Goal: Task Accomplishment & Management: Manage account settings

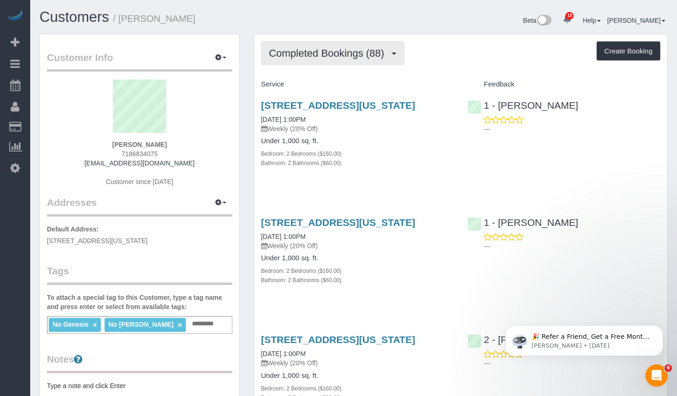
click at [343, 62] on button "Completed Bookings (88)" at bounding box center [332, 53] width 143 height 24
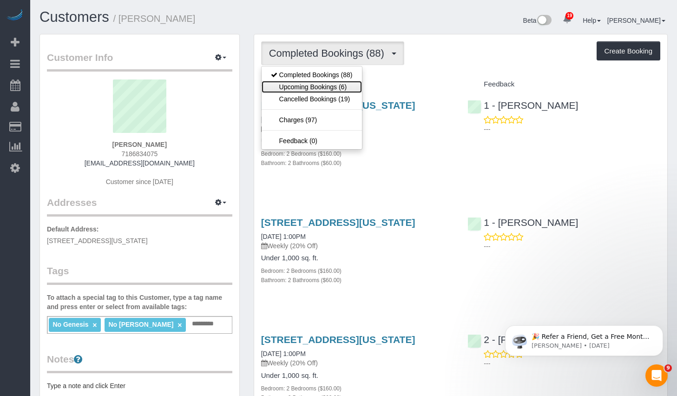
click at [316, 90] on link "Upcoming Bookings (6)" at bounding box center [312, 87] width 100 height 12
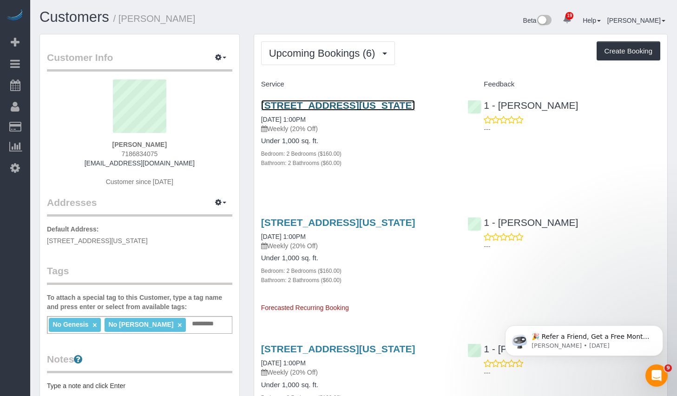
click at [302, 109] on link "29 Cliff Street, Apt.19b, New York, NY 10038" at bounding box center [338, 105] width 154 height 11
click at [317, 108] on link "29 Cliff Street, Apt.19b, New York, NY 10038" at bounding box center [338, 105] width 154 height 11
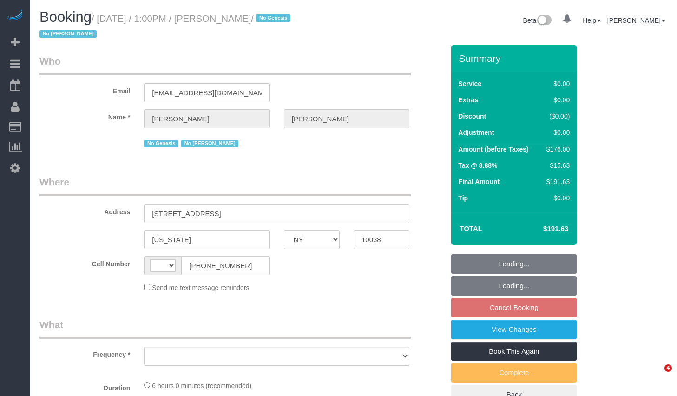
select select "NY"
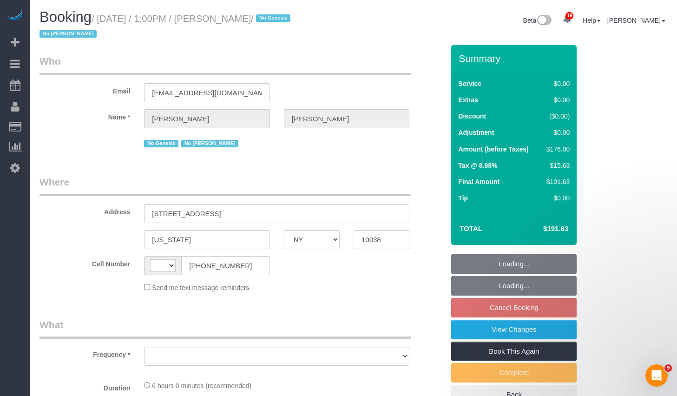
select select "object:548"
select select "string:stripe-pm_1O5ggA4VGloSiKo7XsdfJGFe"
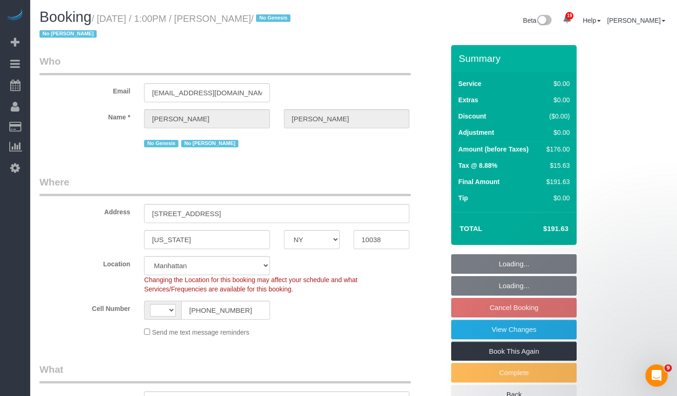
select select "object:904"
select select "string:[GEOGRAPHIC_DATA]"
select select "2"
select select "spot6"
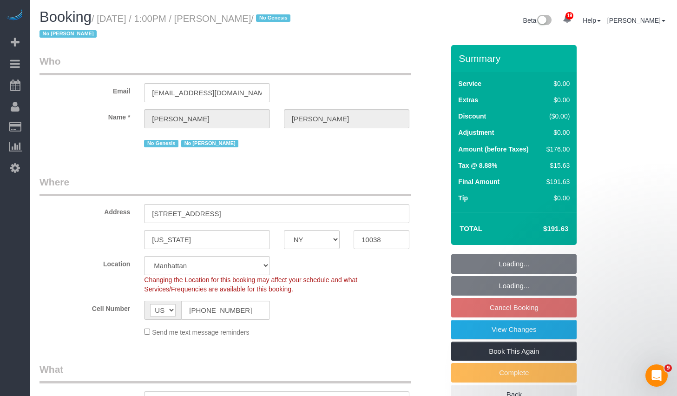
select select "number:89"
select select "number:90"
select select "number:15"
select select "number:6"
select select "2"
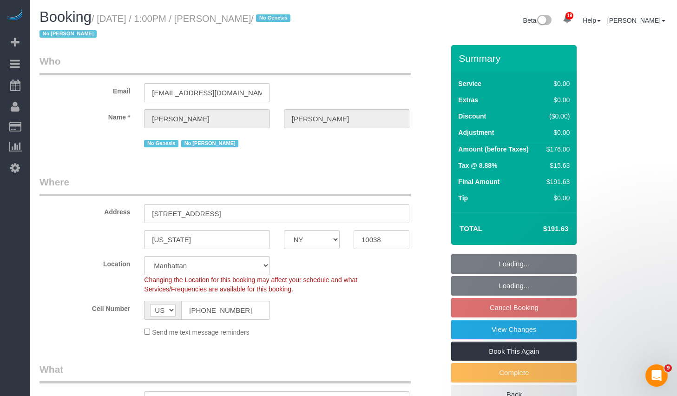
select select "2"
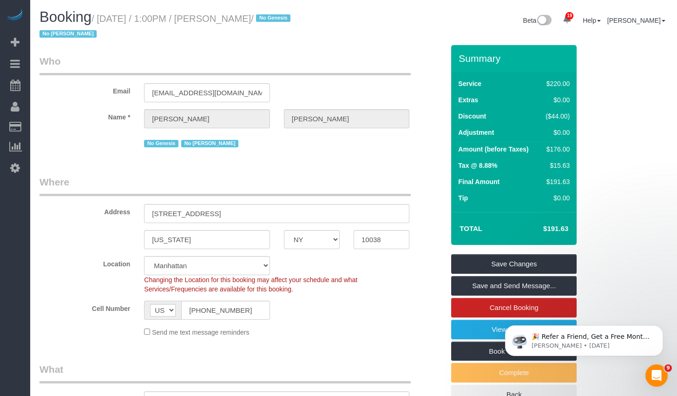
drag, startPoint x: 106, startPoint y: 19, endPoint x: 281, endPoint y: 22, distance: 175.3
click at [281, 22] on small "/ September 18, 2025 / 1:00PM / Zoe Chen / No Genesis No Latrese Taylor" at bounding box center [167, 26] width 254 height 26
copy small "September 18, 2025 / 1:00PM / Zoe Chen"
click at [488, 308] on link "Cancel Booking" at bounding box center [514, 308] width 126 height 20
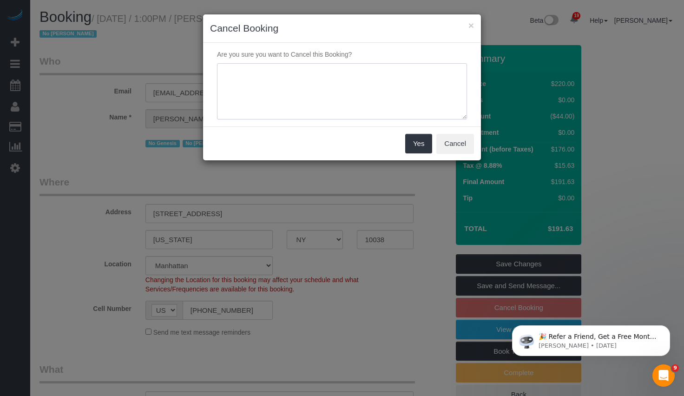
click at [297, 87] on textarea at bounding box center [342, 91] width 250 height 57
click at [294, 96] on textarea at bounding box center [342, 91] width 250 height 57
type textarea "Customer will"
click at [446, 147] on button "Cancel" at bounding box center [455, 144] width 38 height 20
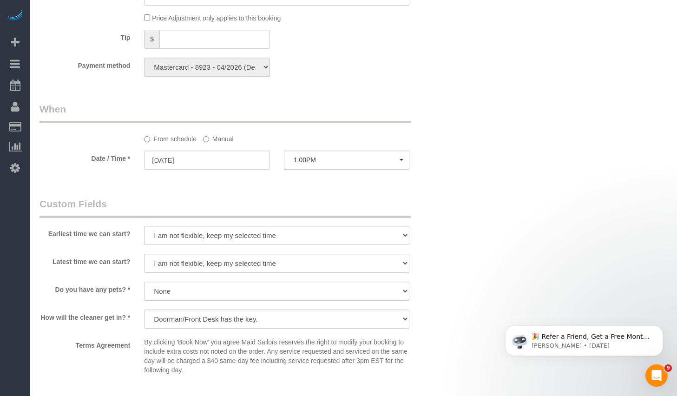
scroll to position [961, 0]
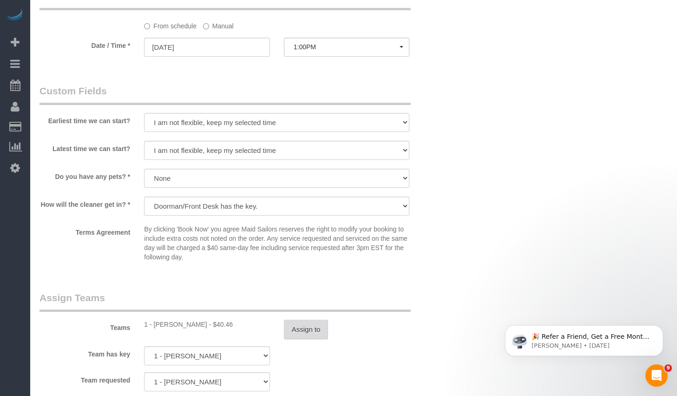
click at [325, 336] on button "Assign to" at bounding box center [306, 330] width 45 height 20
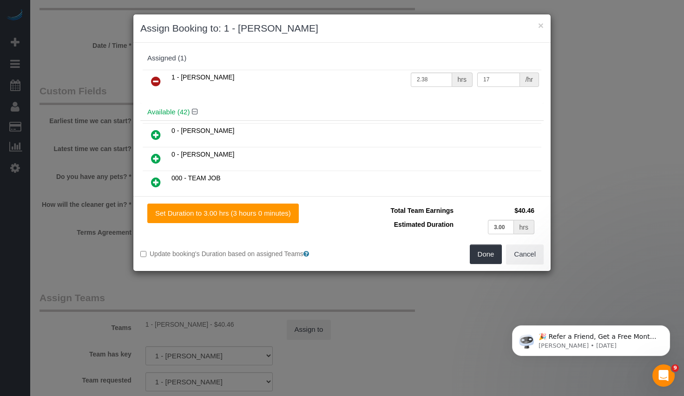
click at [163, 80] on link at bounding box center [156, 82] width 22 height 19
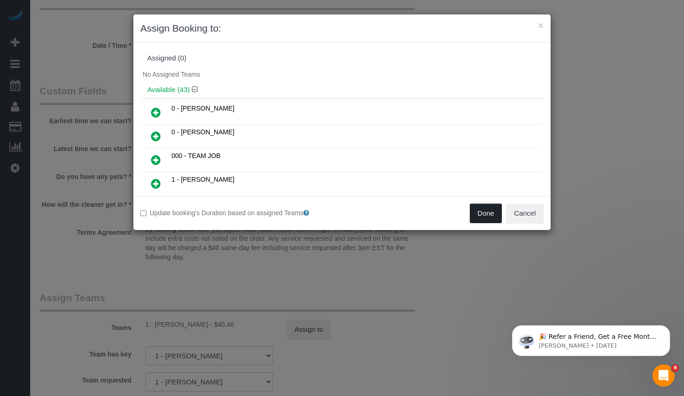
click at [482, 221] on button "Done" at bounding box center [486, 214] width 33 height 20
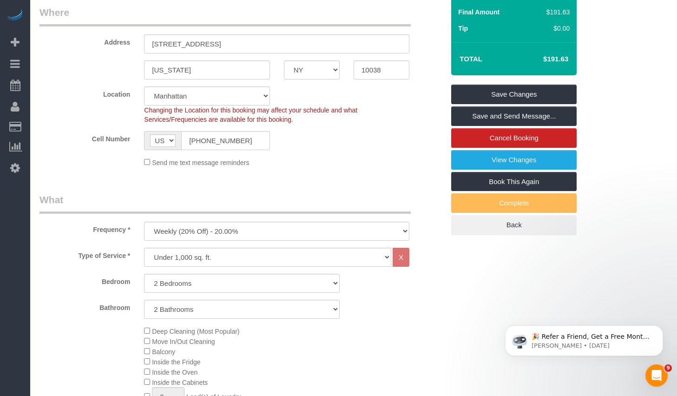
scroll to position [0, 0]
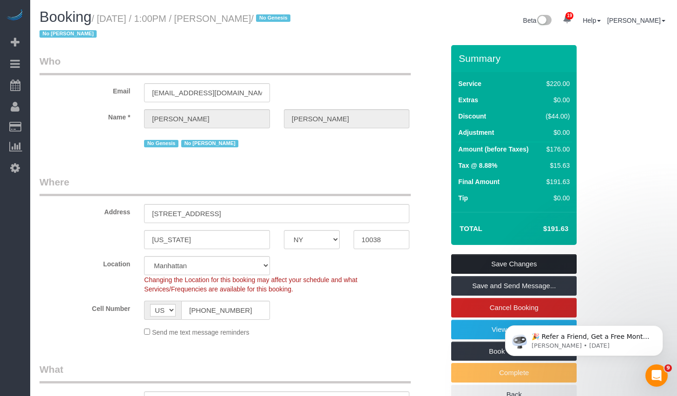
click at [494, 267] on link "Save Changes" at bounding box center [514, 264] width 126 height 20
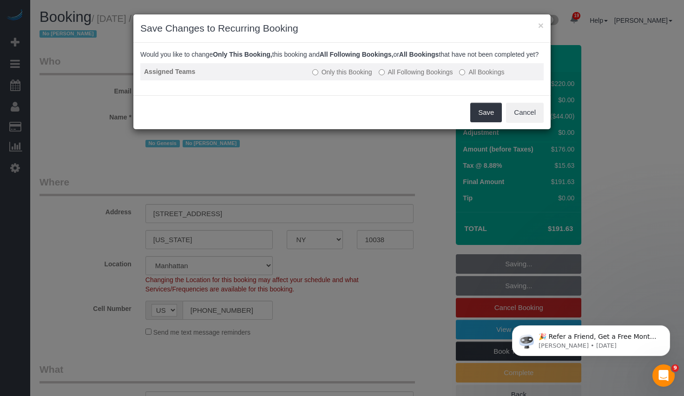
click at [419, 77] on label "All Following Bookings" at bounding box center [416, 71] width 74 height 9
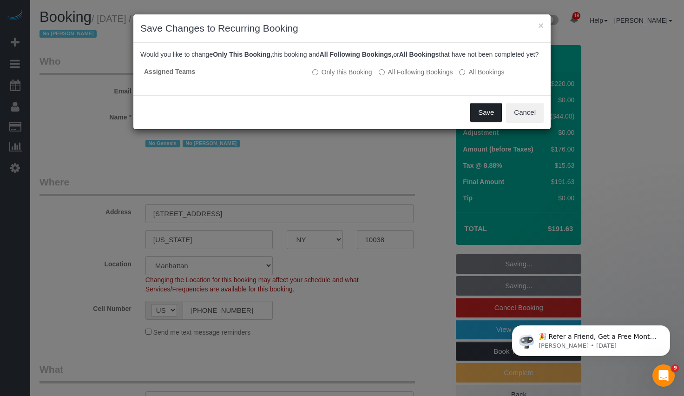
click at [485, 122] on button "Save" at bounding box center [486, 113] width 32 height 20
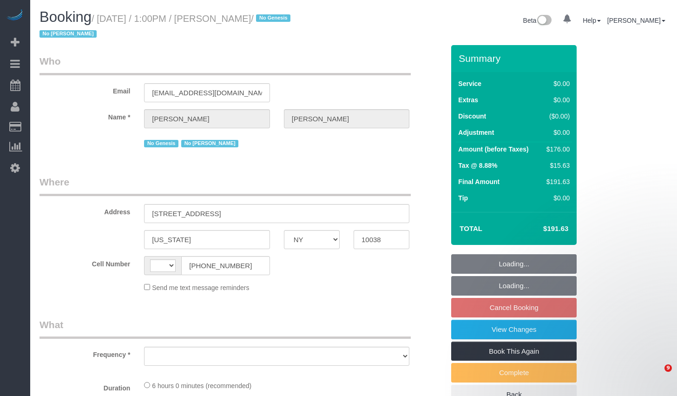
select select "NY"
select select "string:US"
select select "object:789"
select select "2"
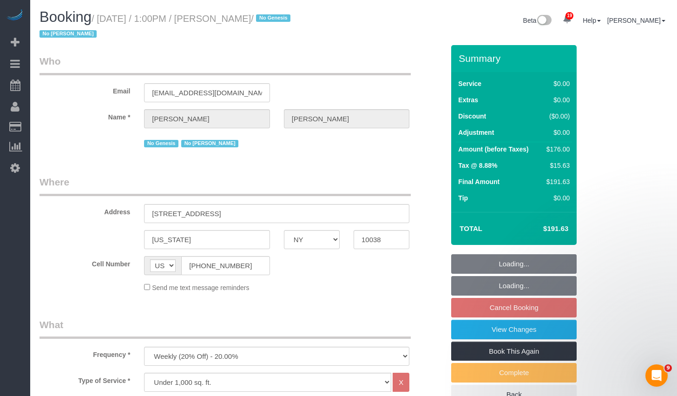
select select "string:stripe-pm_1O5ggA4VGloSiKo7XsdfJGFe"
select select "number:89"
select select "number:90"
select select "number:15"
select select "number:6"
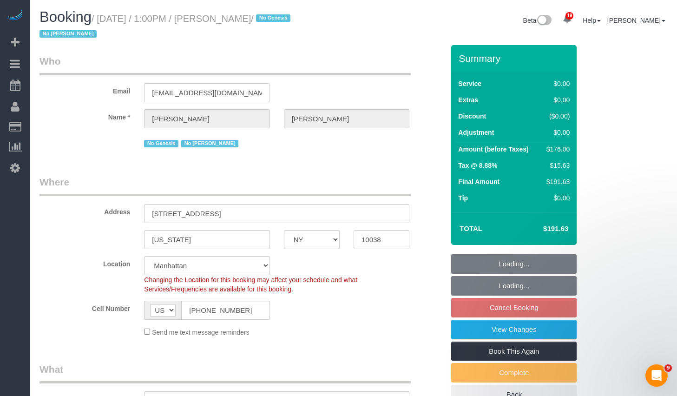
select select "object:1464"
select select "2"
select select "spot6"
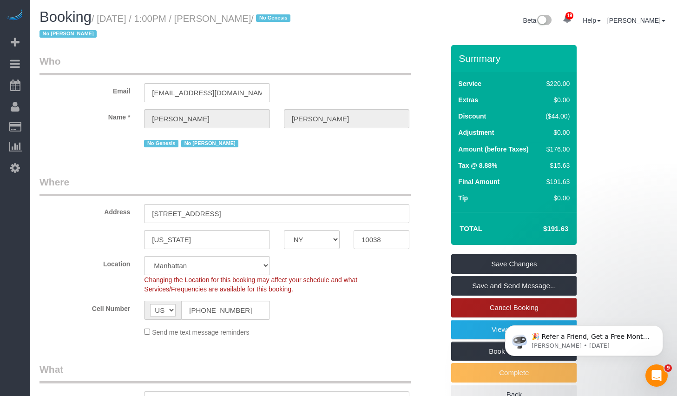
click at [484, 308] on link "Cancel Booking" at bounding box center [514, 308] width 126 height 20
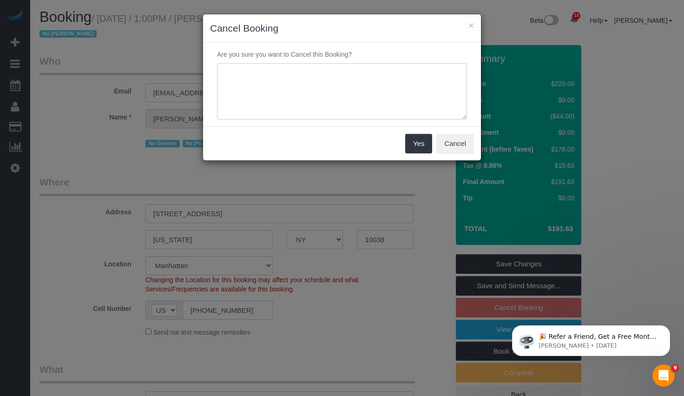
click at [308, 88] on textarea at bounding box center [342, 91] width 250 height 57
type textarea "Skip for this week"
click at [425, 149] on button "Yes" at bounding box center [418, 144] width 27 height 20
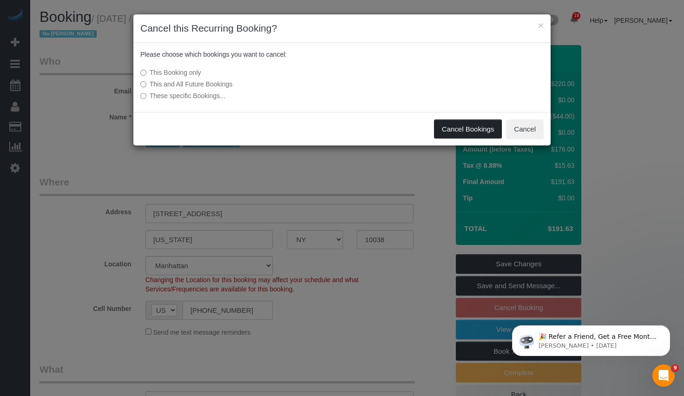
click at [462, 122] on button "Cancel Bookings" at bounding box center [468, 129] width 68 height 20
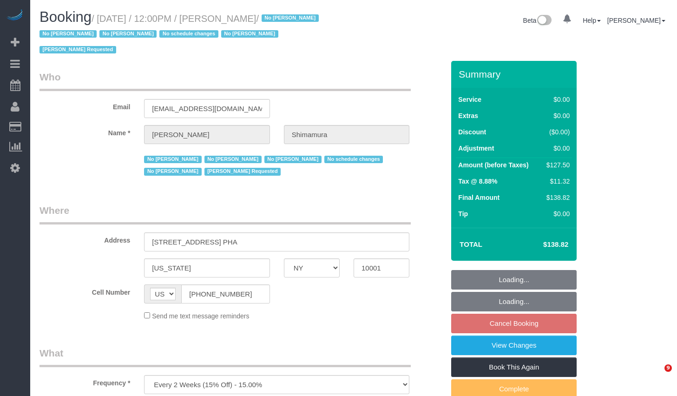
select select "NY"
select select "string:stripe-pm_1ReEIv4VGloSiKo7cgmGyiSI"
select select "number:89"
select select "number:90"
select select "number:15"
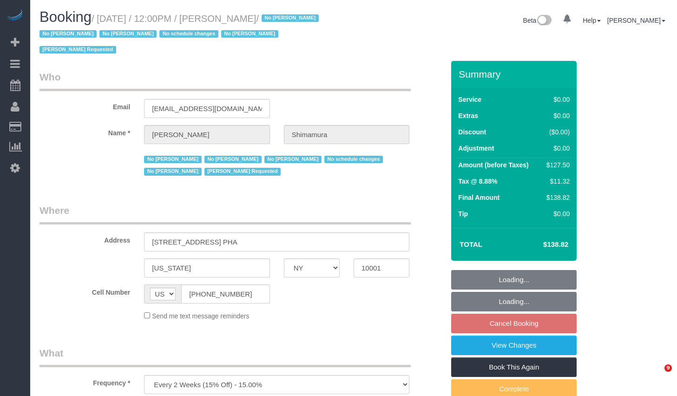
select select "number:5"
select select "spot5"
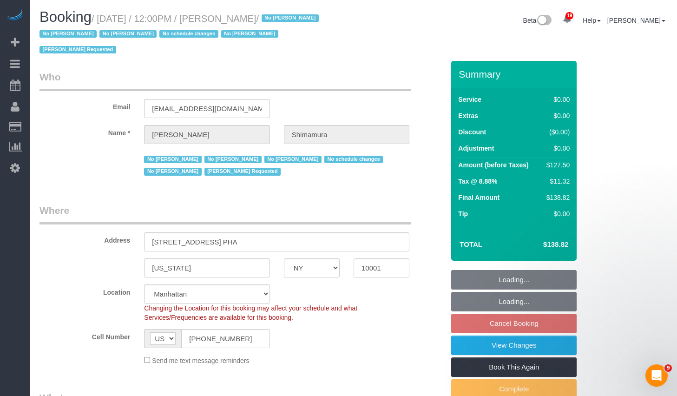
select select "object:1067"
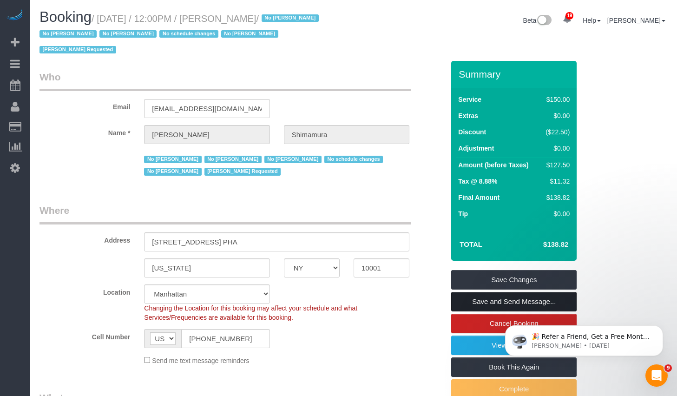
click at [468, 305] on link "Save and Send Message..." at bounding box center [514, 302] width 126 height 20
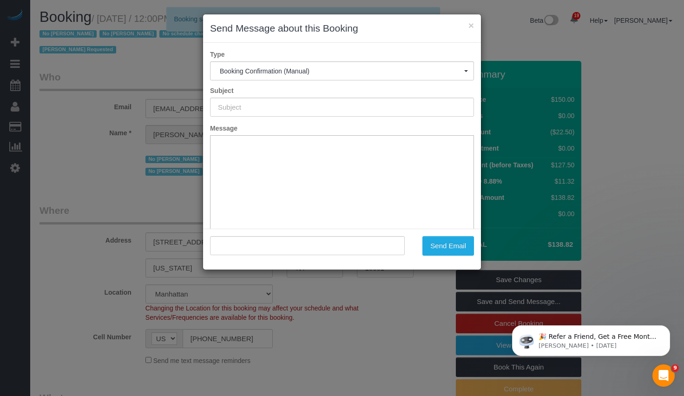
type input "Cleaning Confirmed for 09/26/2025 at 12:00pm"
type input ""Alex Shimamura" <alexkshim@gmail.com>"
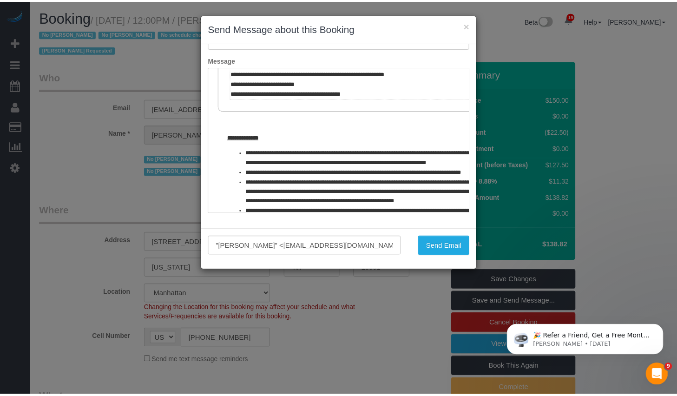
scroll to position [426, 0]
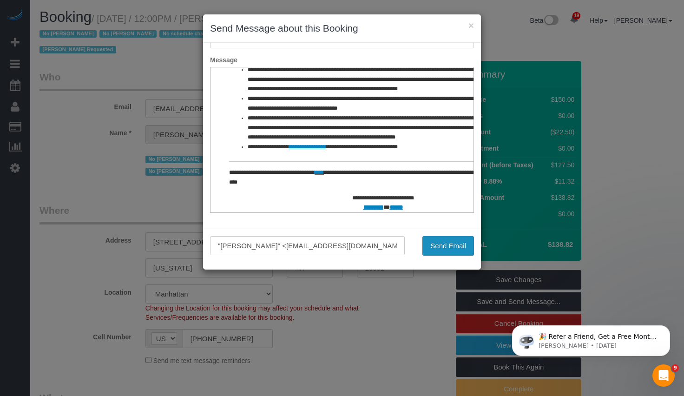
click at [436, 245] on button "Send Email" at bounding box center [449, 246] width 52 height 20
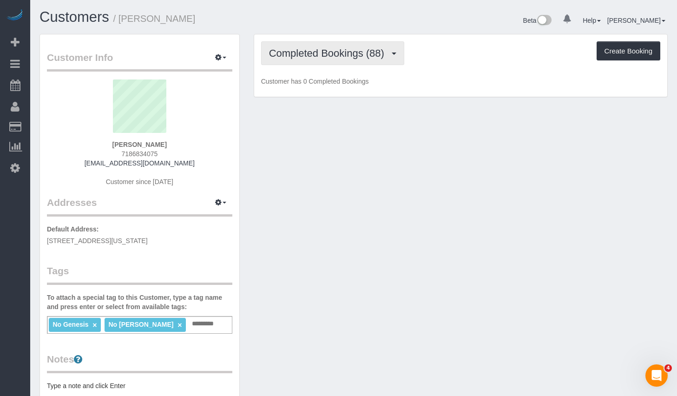
click at [344, 53] on span "Completed Bookings (88)" at bounding box center [329, 53] width 120 height 12
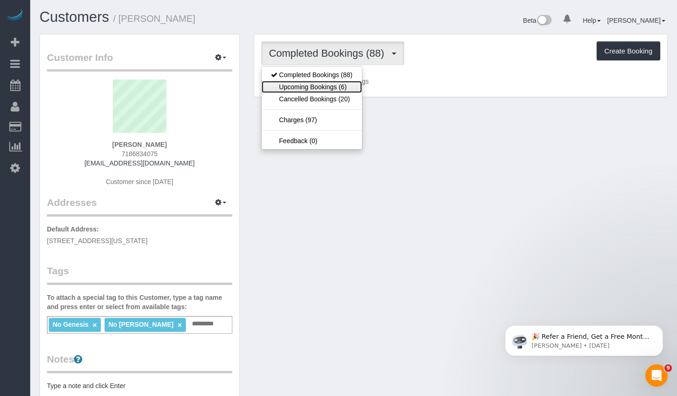
click at [308, 91] on link "Upcoming Bookings (6)" at bounding box center [312, 87] width 100 height 12
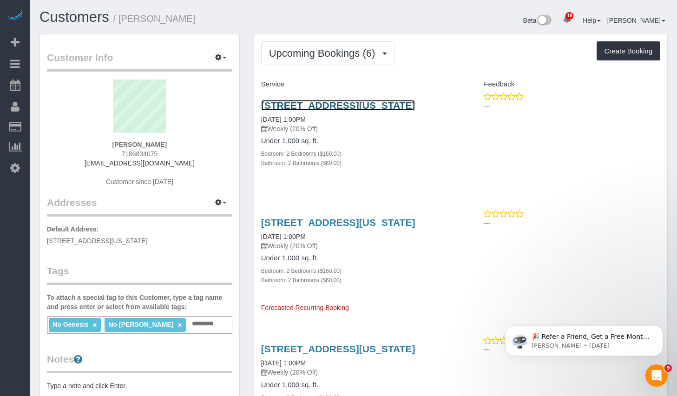
click at [316, 107] on link "29 Cliff Street, Apt.19b, New York, NY 10038" at bounding box center [338, 105] width 154 height 11
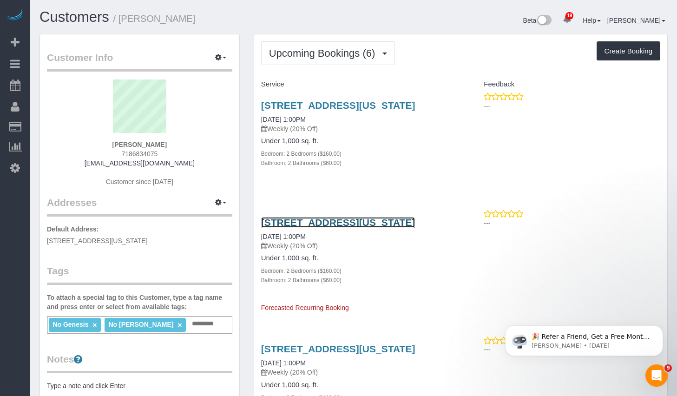
click at [311, 228] on link "29 Cliff Street, Apt.19b, New York, NY 10038" at bounding box center [338, 222] width 154 height 11
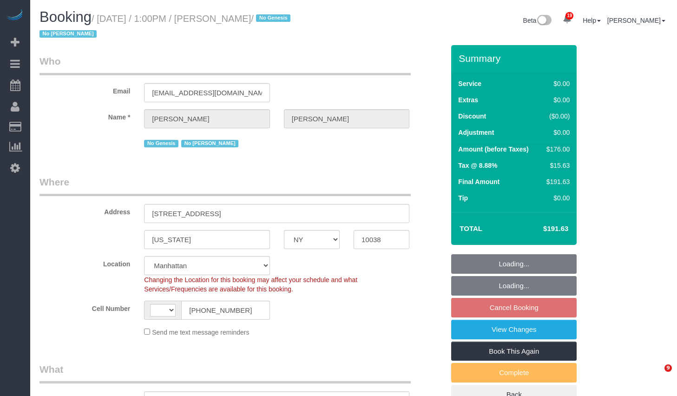
select select "NY"
select select "number:89"
select select "number:90"
select select "number:15"
select select "number:6"
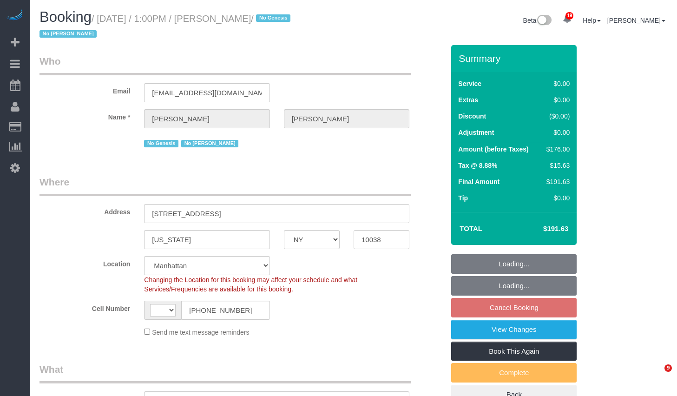
select select "string:[GEOGRAPHIC_DATA]"
select select "object:1469"
select select "spot6"
select select "2"
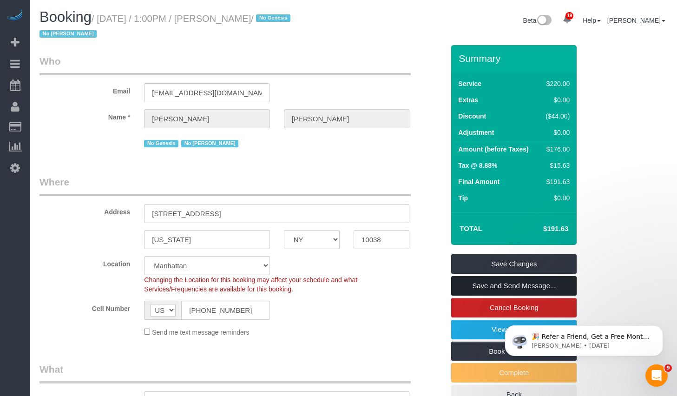
click at [494, 288] on link "Save and Send Message..." at bounding box center [514, 286] width 126 height 20
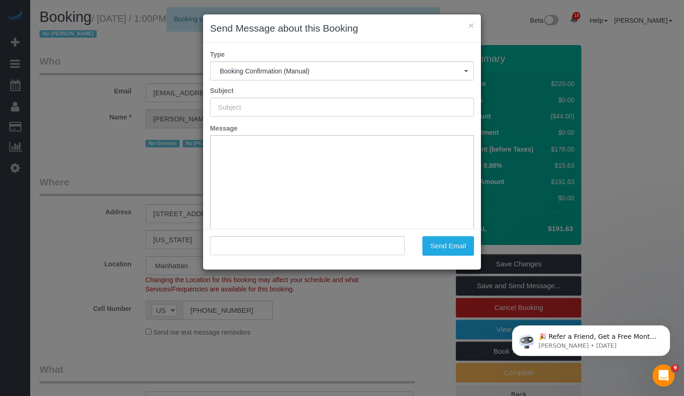
type input "Cleaning Confirmed for [DATE] 1:00pm"
type input ""[PERSON_NAME]" <[EMAIL_ADDRESS][DOMAIN_NAME]>"
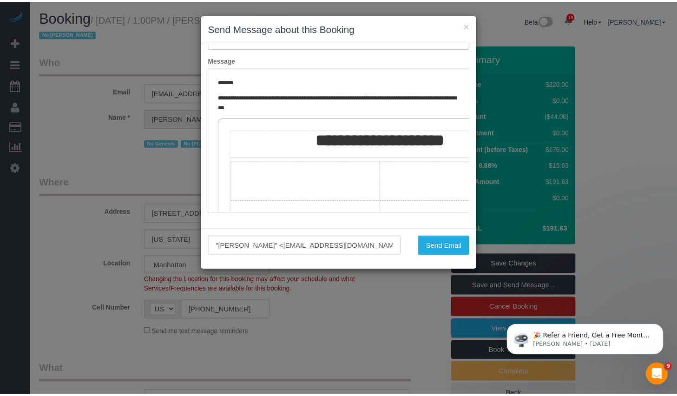
scroll to position [156, 0]
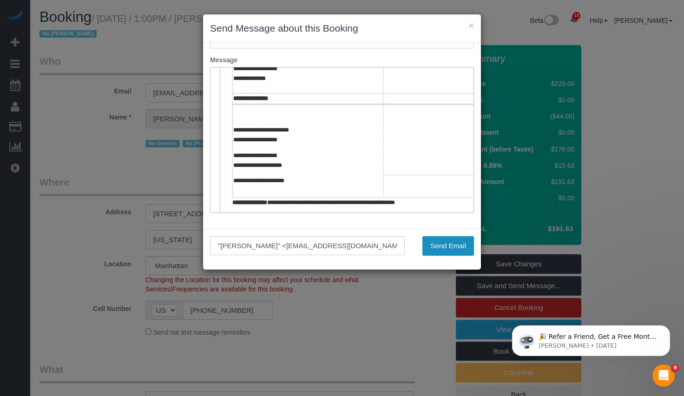
click at [448, 247] on button "Send Email" at bounding box center [449, 246] width 52 height 20
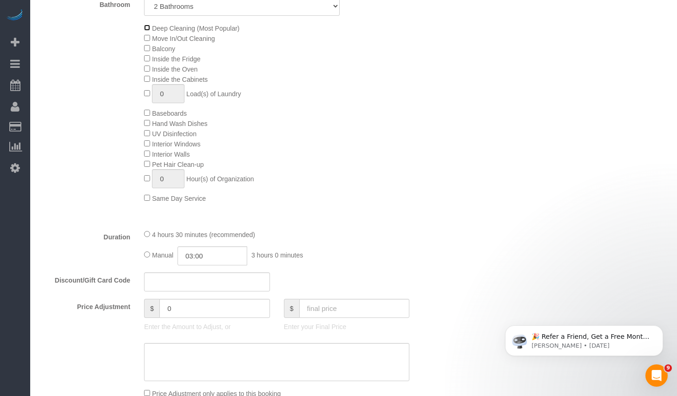
scroll to position [394, 0]
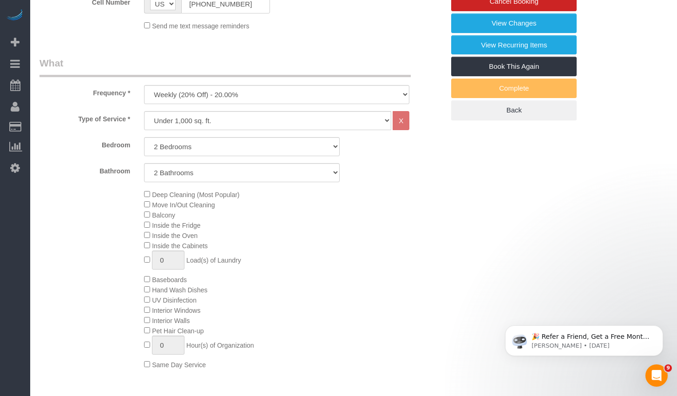
select select "spot66"
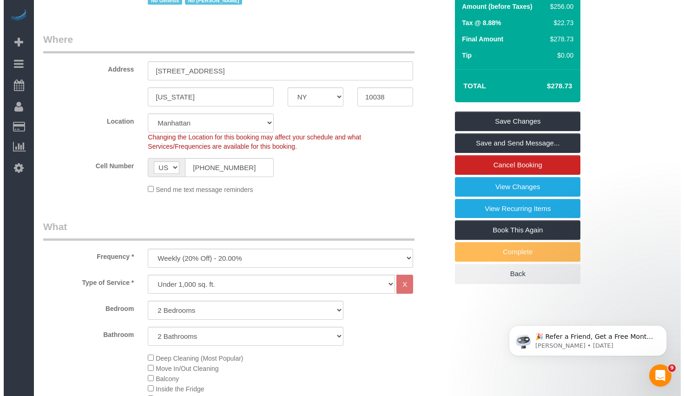
scroll to position [0, 0]
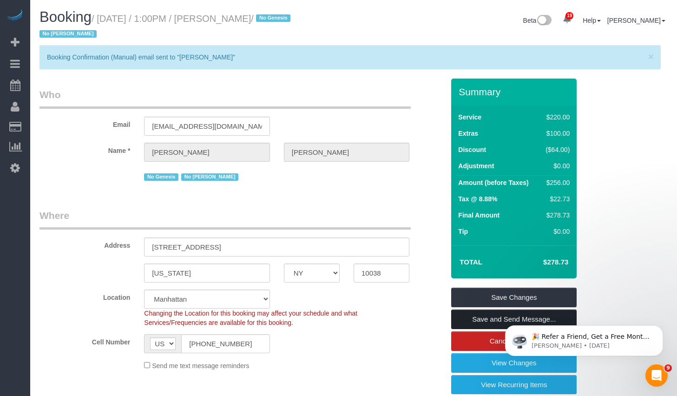
click at [480, 319] on link "Save and Send Message..." at bounding box center [514, 320] width 126 height 20
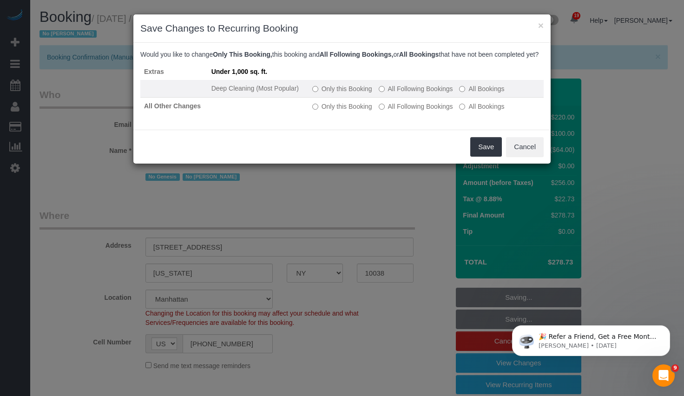
click at [333, 93] on label "Only this Booking" at bounding box center [342, 88] width 60 height 9
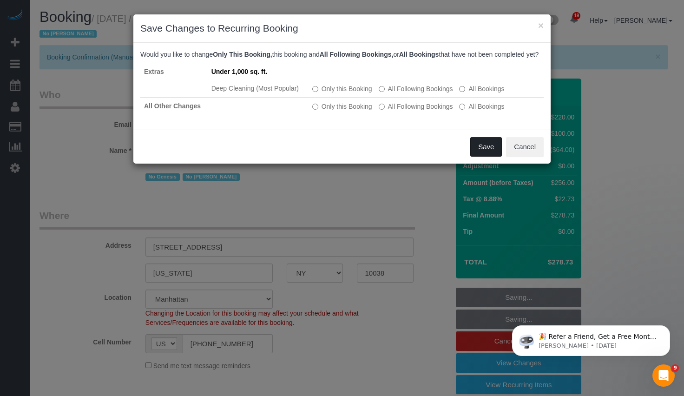
click at [474, 157] on button "Save" at bounding box center [486, 147] width 32 height 20
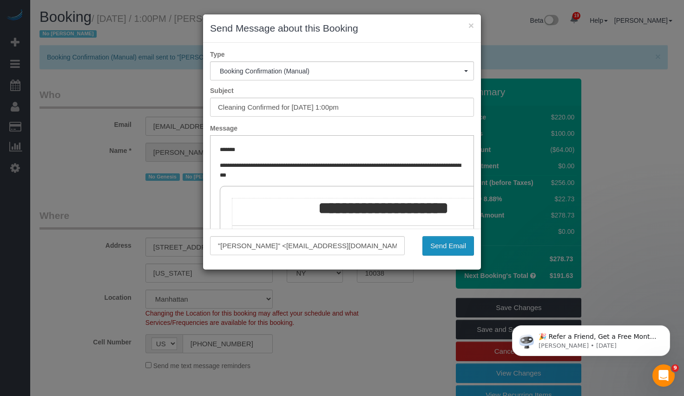
click at [427, 241] on button "Send Email" at bounding box center [449, 246] width 52 height 20
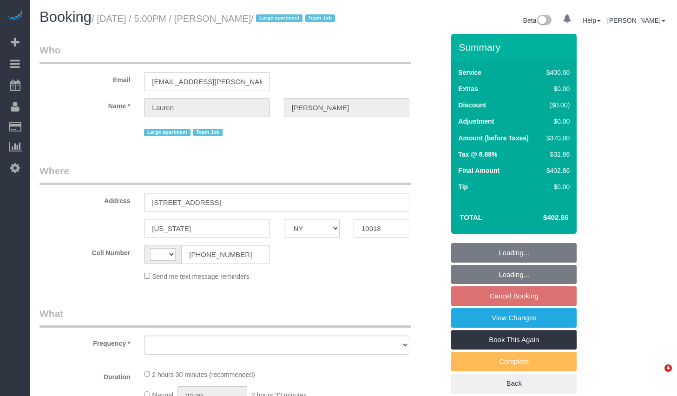
select select "NY"
select select "string:[GEOGRAPHIC_DATA]"
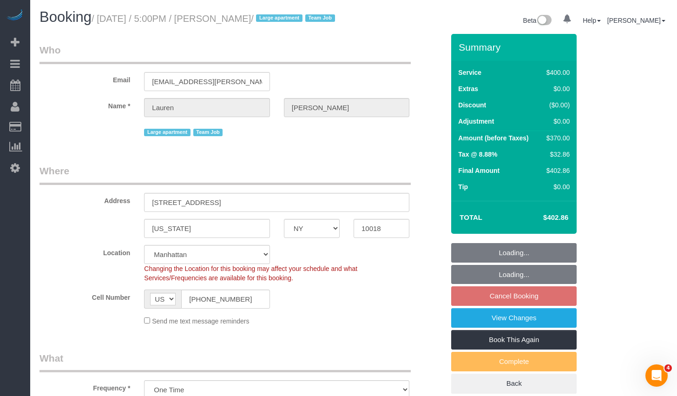
select select "object:795"
select select "string:stripe-pm_1S7vcl4VGloSiKo7FxsmvrwF"
select select "2"
select select "150"
select select "spot10"
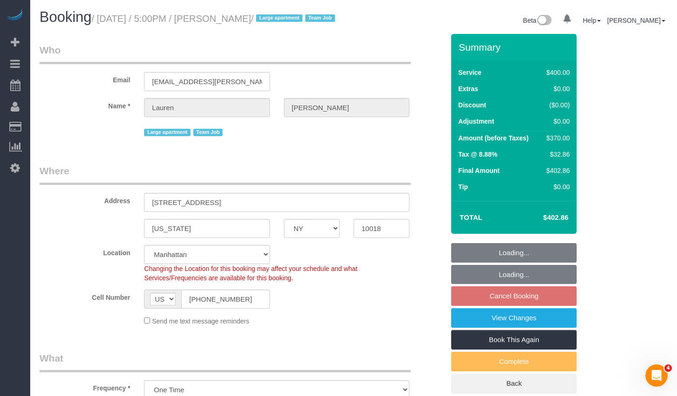
select select "number:89"
select select "number:90"
select select "number:15"
select select "number:5"
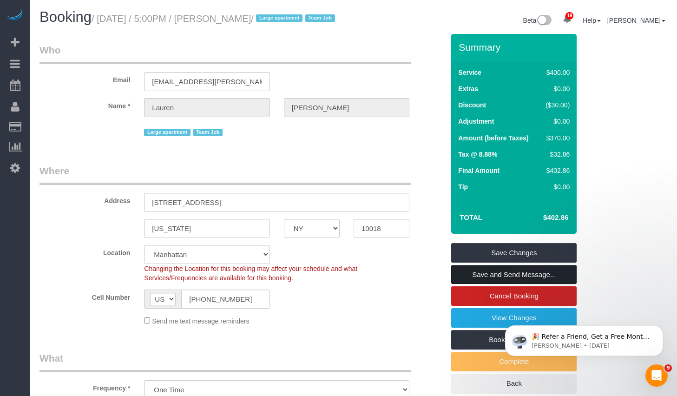
click at [508, 284] on link "Save and Send Message..." at bounding box center [514, 275] width 126 height 20
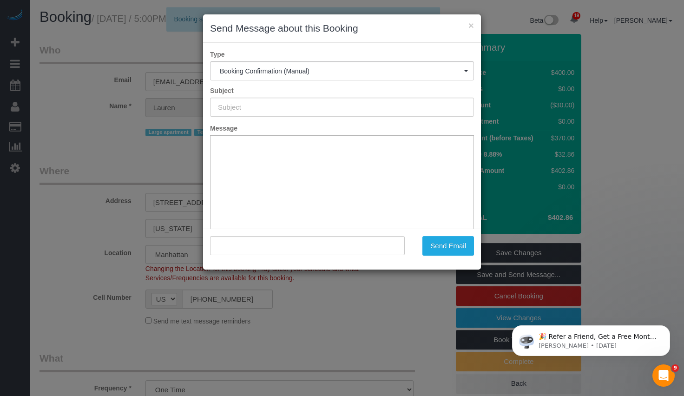
type input "Cleaning Confirmed for 09/25/2025 at 5:00pm"
type input ""Lauren Fenton" <lauren.gray.fenton@gmail.com>"
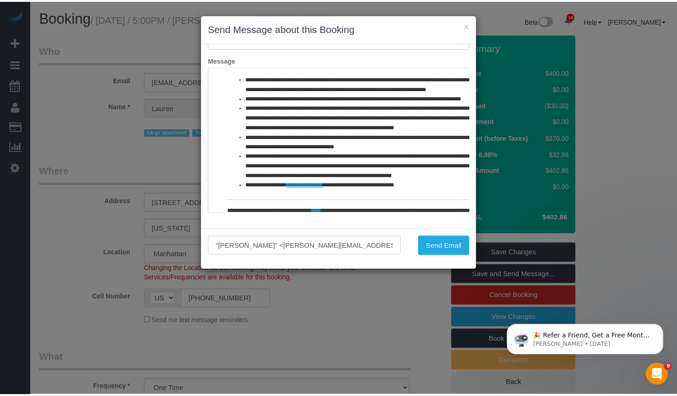
scroll to position [462, 0]
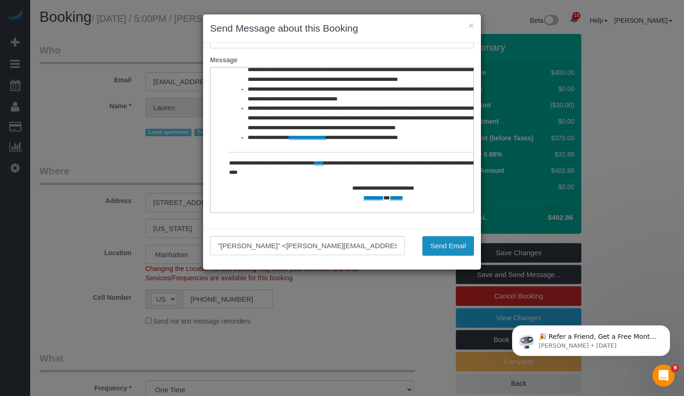
click at [450, 249] on button "Send Email" at bounding box center [449, 246] width 52 height 20
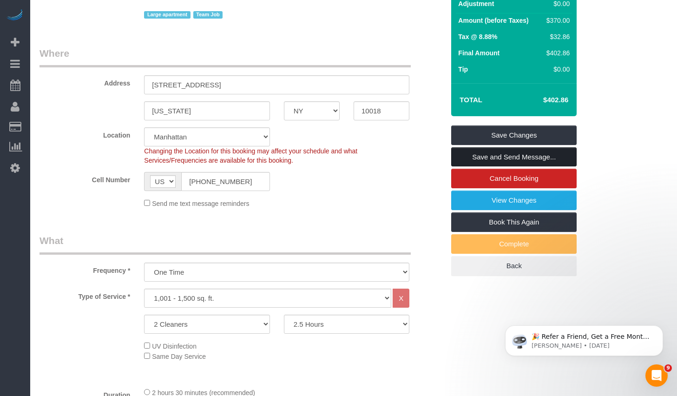
scroll to position [0, 0]
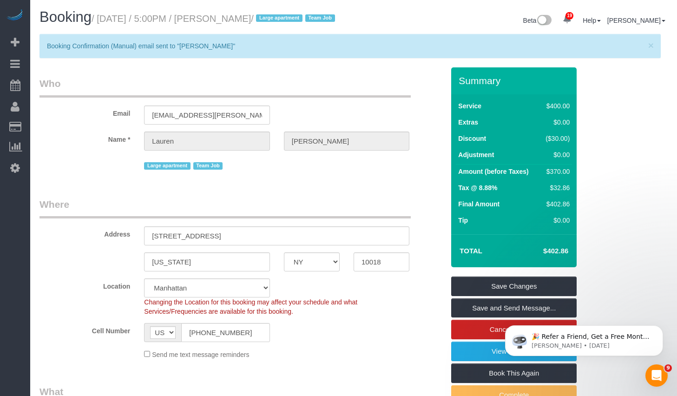
click at [246, 24] on small "/ September 25, 2025 / 5:00PM / Lauren Fenton / Large apartment Team Job" at bounding box center [215, 18] width 246 height 10
drag, startPoint x: 242, startPoint y: 19, endPoint x: 302, endPoint y: 19, distance: 60.0
click at [302, 19] on small "/ September 25, 2025 / 5:00PM / Lauren Fenton / Large apartment Team Job" at bounding box center [215, 18] width 246 height 10
click at [301, 20] on small "/ September 25, 2025 / 5:00PM / Lauren Fenton / Large apartment Team Job" at bounding box center [215, 18] width 246 height 10
drag, startPoint x: 239, startPoint y: 19, endPoint x: 299, endPoint y: 20, distance: 60.0
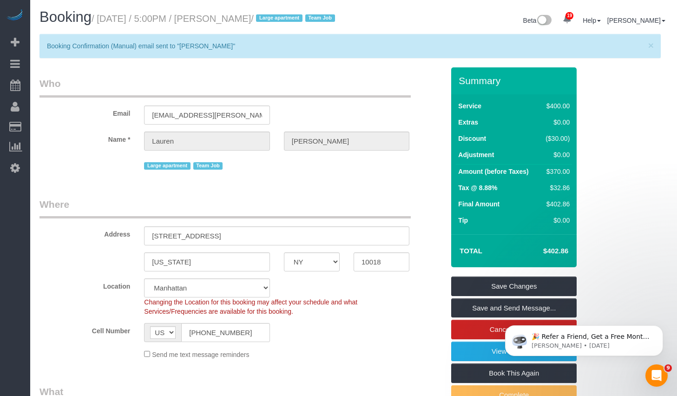
click at [299, 20] on small "/ September 25, 2025 / 5:00PM / Lauren Fenton / Large apartment Team Job" at bounding box center [215, 18] width 246 height 10
copy small "Lauren Fenton"
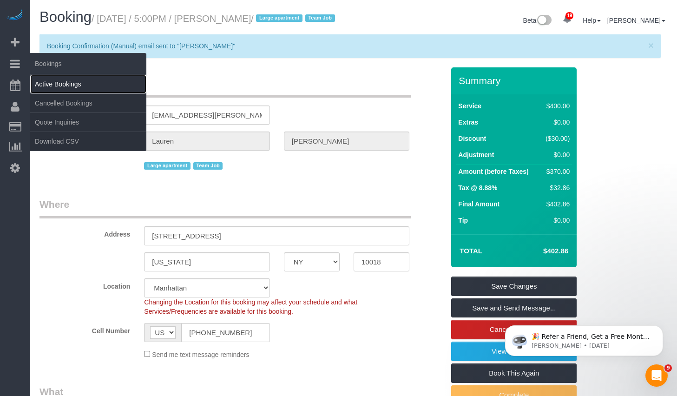
click at [42, 83] on link "Active Bookings" at bounding box center [88, 84] width 116 height 19
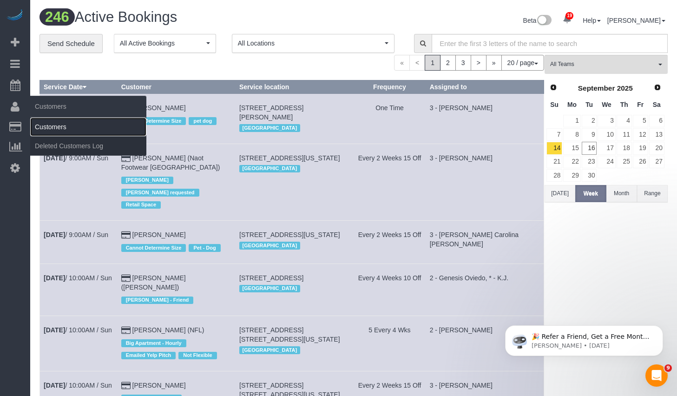
click at [52, 123] on link "Customers" at bounding box center [88, 127] width 116 height 19
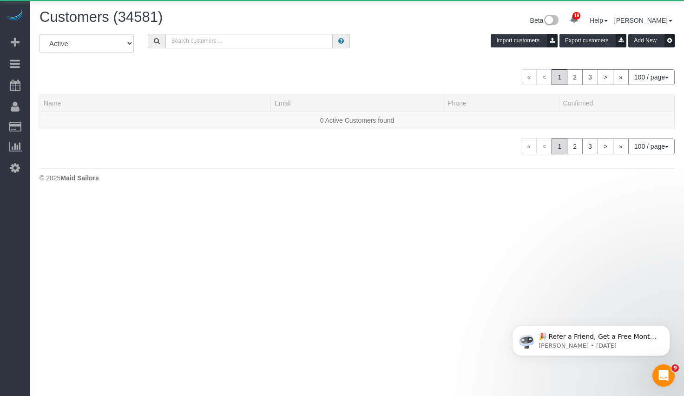
click at [254, 42] on input "text" at bounding box center [249, 41] width 168 height 14
paste input "Lauren Fenton"
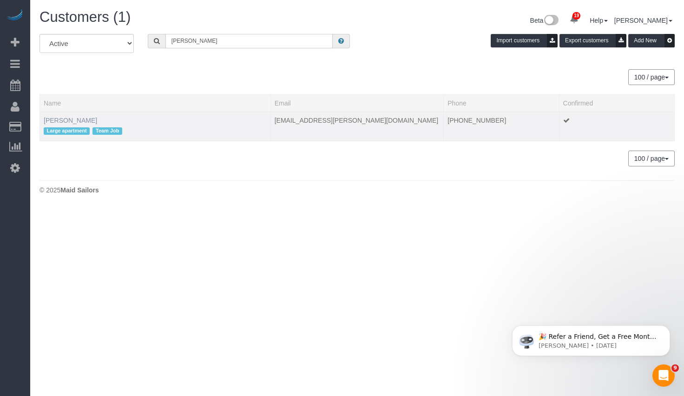
type input "Lauren Fenton"
click at [73, 123] on link "Lauren Fenton" at bounding box center [70, 120] width 53 height 7
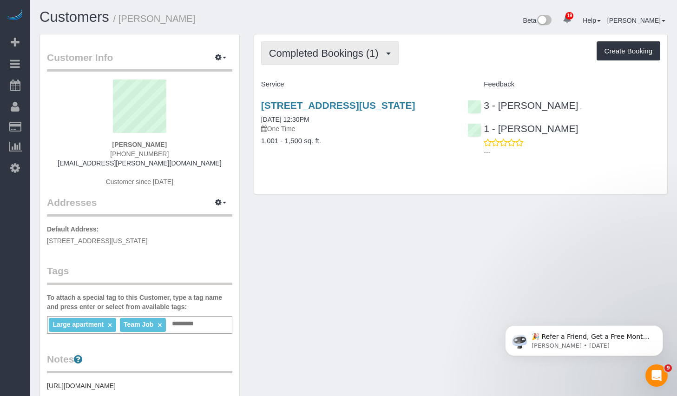
click at [353, 56] on span "Completed Bookings (1)" at bounding box center [326, 53] width 114 height 12
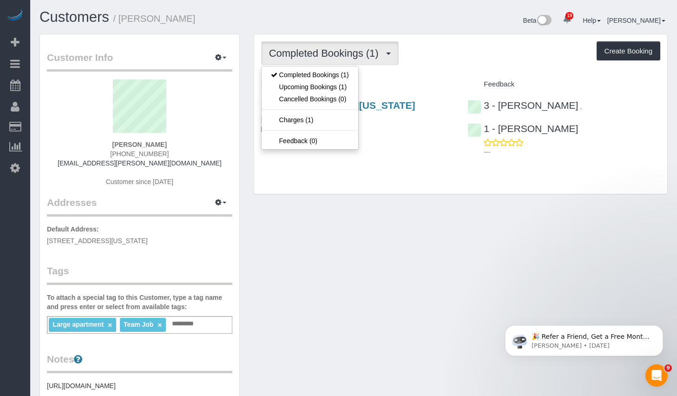
click at [357, 56] on span "Completed Bookings (1)" at bounding box center [326, 53] width 114 height 12
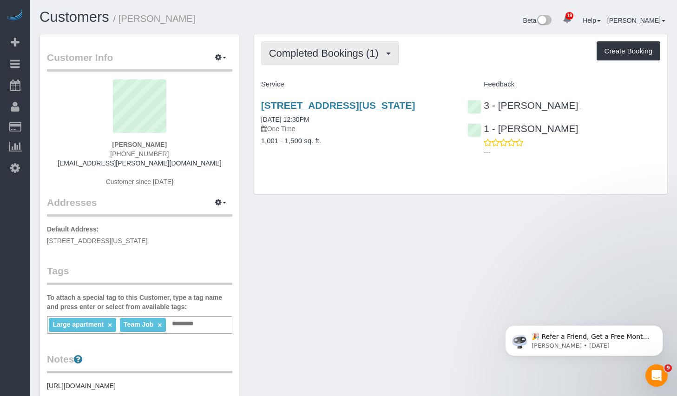
click at [355, 57] on span "Completed Bookings (1)" at bounding box center [326, 53] width 114 height 12
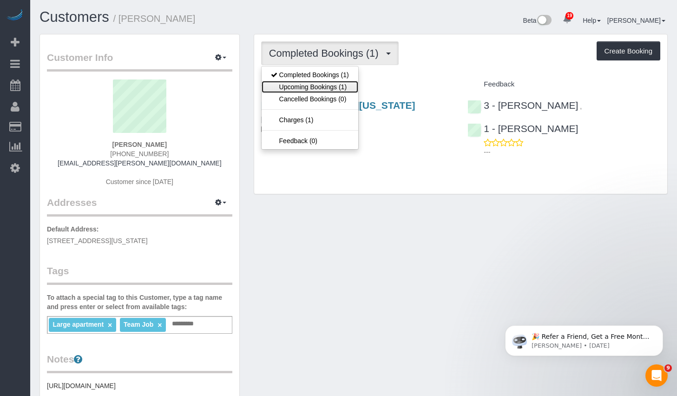
click at [310, 89] on link "Upcoming Bookings (1)" at bounding box center [310, 87] width 97 height 12
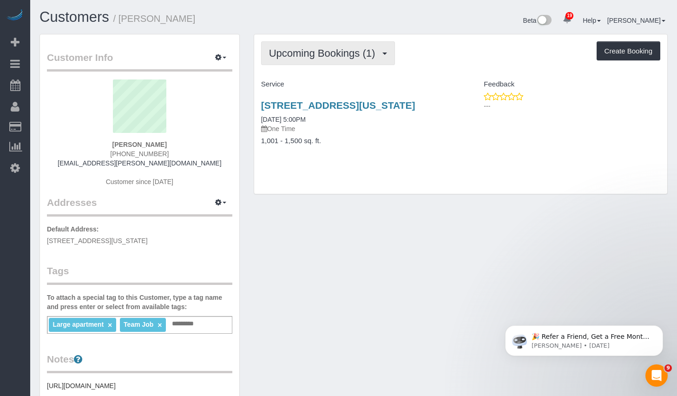
click at [336, 57] on span "Upcoming Bookings (1)" at bounding box center [324, 53] width 111 height 12
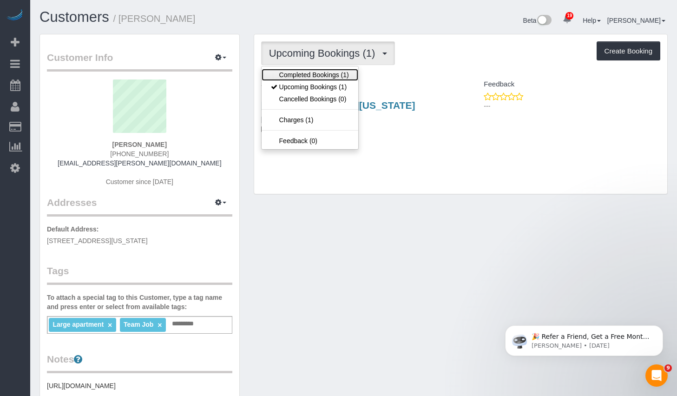
click at [331, 69] on link "Completed Bookings (1)" at bounding box center [310, 75] width 97 height 12
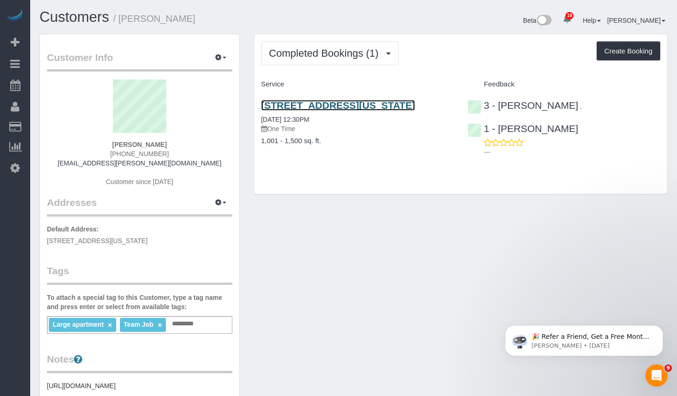
click at [309, 105] on link "441 West 37th Street Apt. 7, New York, NY 10018" at bounding box center [338, 105] width 154 height 11
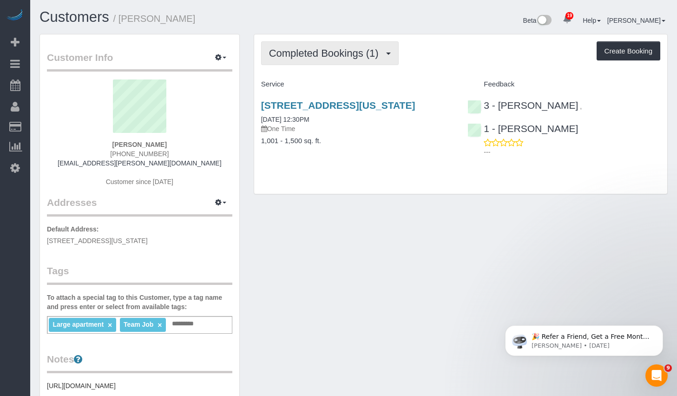
click at [294, 56] on span "Completed Bookings (1)" at bounding box center [326, 53] width 114 height 12
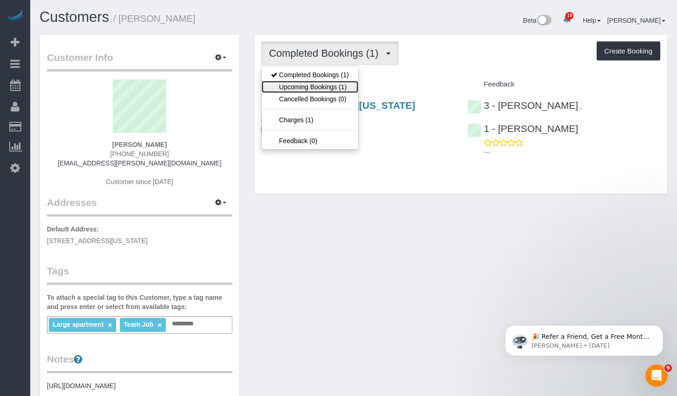
click at [288, 84] on link "Upcoming Bookings (1)" at bounding box center [310, 87] width 97 height 12
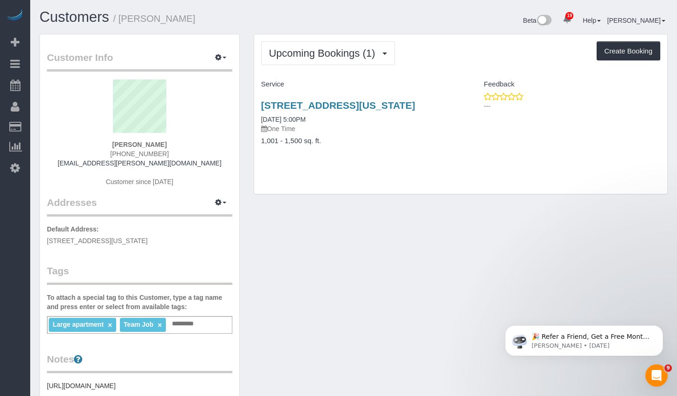
drag, startPoint x: 193, startPoint y: 241, endPoint x: 45, endPoint y: 243, distance: 148.3
click at [45, 243] on div "Customer Info Edit Contact Info Send Message Email Preferences Special Sales Ta…" at bounding box center [139, 364] width 199 height 661
copy span "441 West 37th Street Apt. 7, New York, NY 10018"
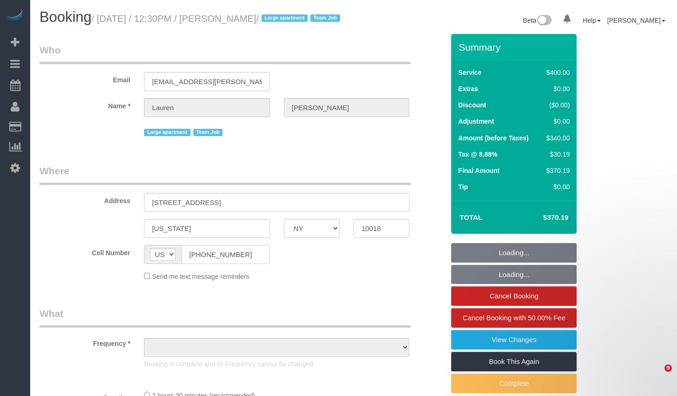
select select "NY"
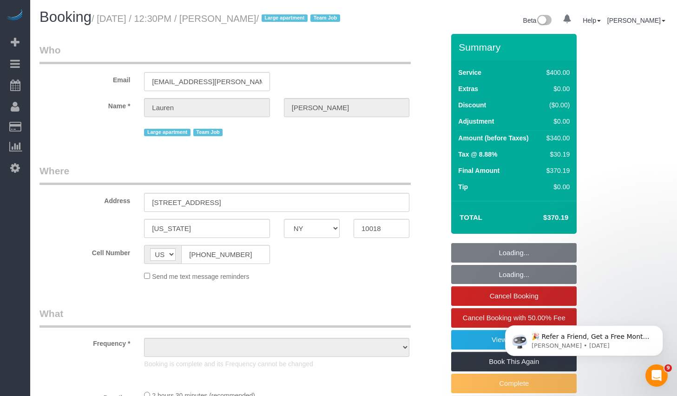
select select "object:751"
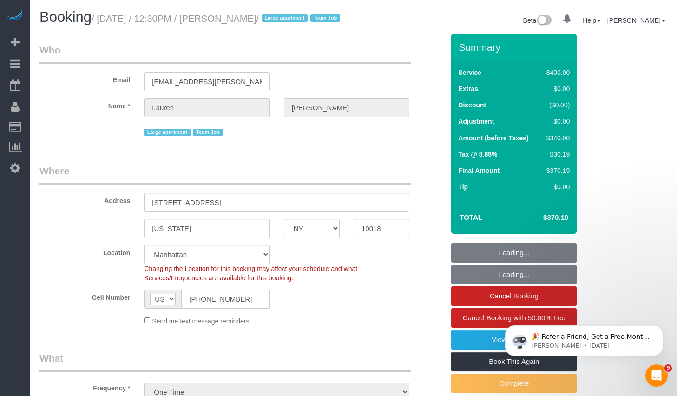
select select "string:stripe-pm_1RsRhl4VGloSiKo7Ho3vYrwF"
select select "2"
select select "150"
select select "number:61"
select select "number:76"
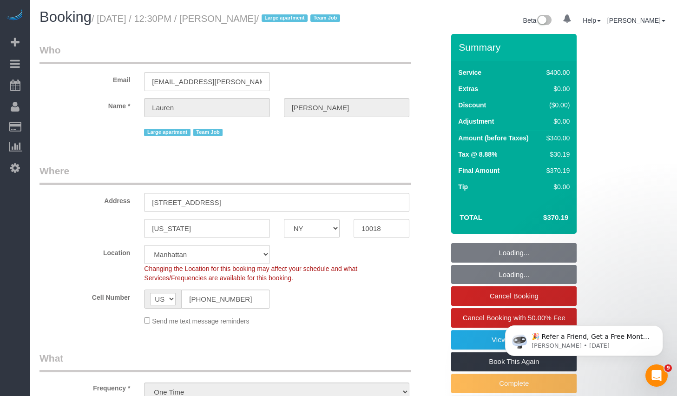
select select "number:15"
select select "number:5"
select select "object:1040"
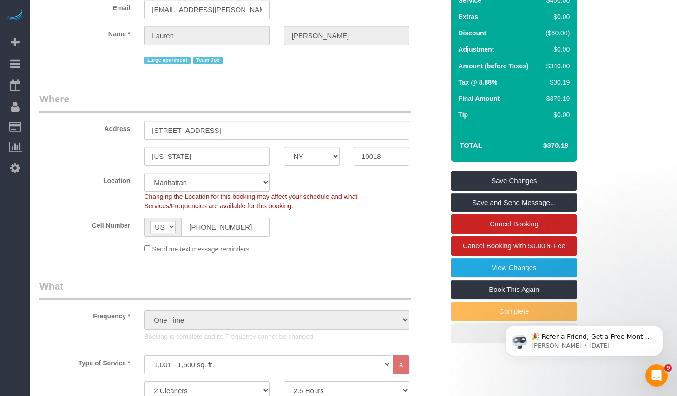
scroll to position [269, 0]
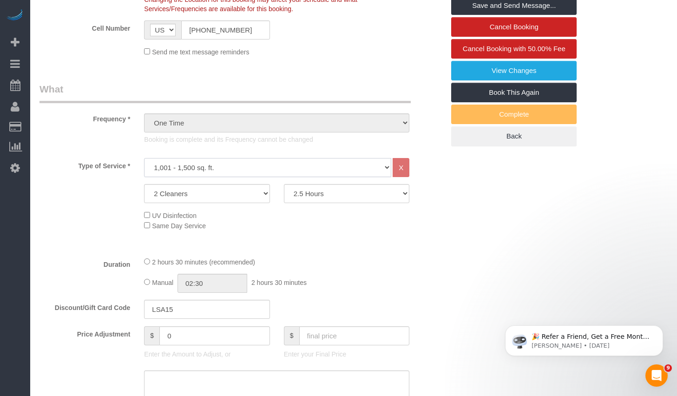
click at [255, 177] on select "Under 1,000 sq. ft. 1,001 - 1,500 sq. ft. 1,500+ sq. ft. Custom Cleaning Office…" at bounding box center [267, 167] width 247 height 19
click at [201, 177] on select "Under 1,000 sq. ft. 1,001 - 1,500 sq. ft. 1,500+ sq. ft. Custom Cleaning Office…" at bounding box center [267, 167] width 247 height 19
click at [239, 177] on select "Under 1,000 sq. ft. 1,001 - 1,500 sq. ft. 1,500+ sq. ft. Custom Cleaning Office…" at bounding box center [267, 167] width 247 height 19
select select "216"
click at [144, 169] on select "Under 1,000 sq. ft. 1,001 - 1,500 sq. ft. 1,500+ sq. ft. Custom Cleaning Office…" at bounding box center [267, 167] width 247 height 19
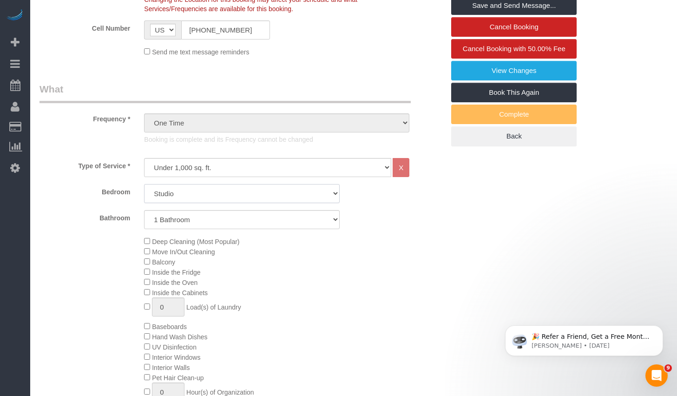
click at [198, 203] on select "Studio 1 Bedroom 2 Bedrooms 3 Bedrooms" at bounding box center [242, 193] width 196 height 19
select select "2"
click at [144, 195] on select "Studio 1 Bedroom 2 Bedrooms 3 Bedrooms" at bounding box center [242, 193] width 196 height 19
click at [214, 227] on select "1 Bathroom 2 Bathrooms" at bounding box center [242, 219] width 196 height 19
select select "2"
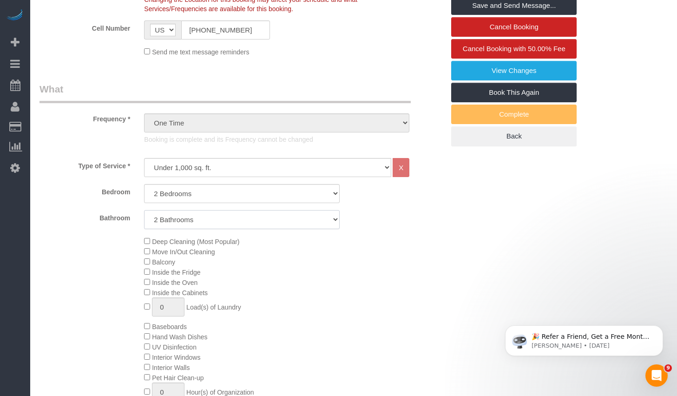
click at [144, 221] on select "1 Bathroom 2 Bathrooms" at bounding box center [242, 219] width 196 height 19
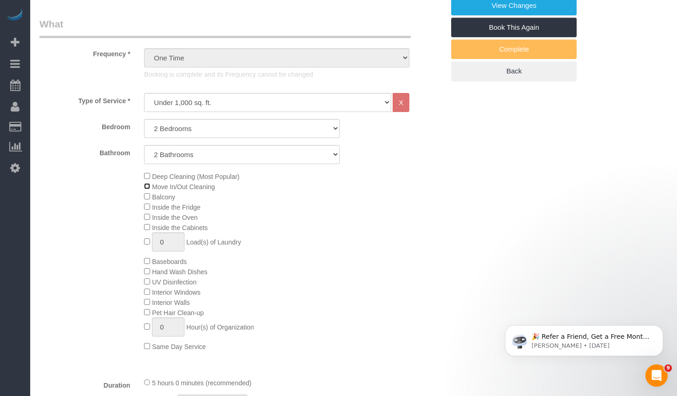
scroll to position [221, 0]
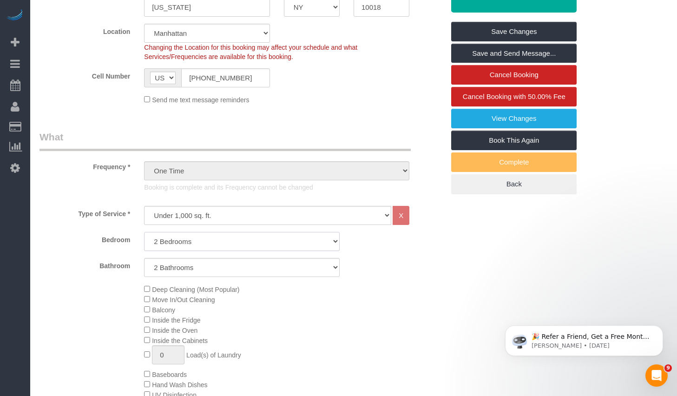
click at [179, 250] on select "Studio 1 Bedroom 2 Bedrooms 3 Bedrooms" at bounding box center [242, 241] width 196 height 19
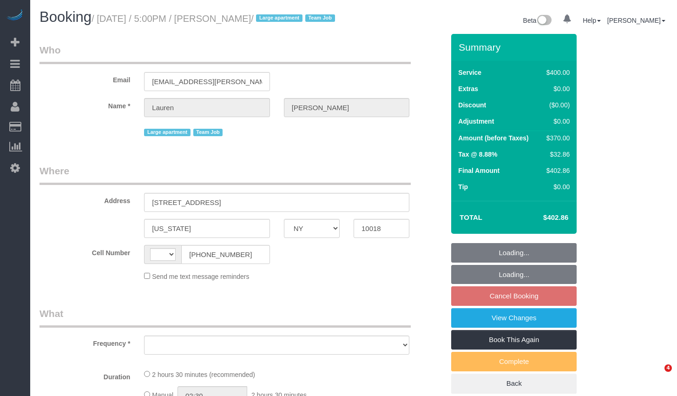
select select "NY"
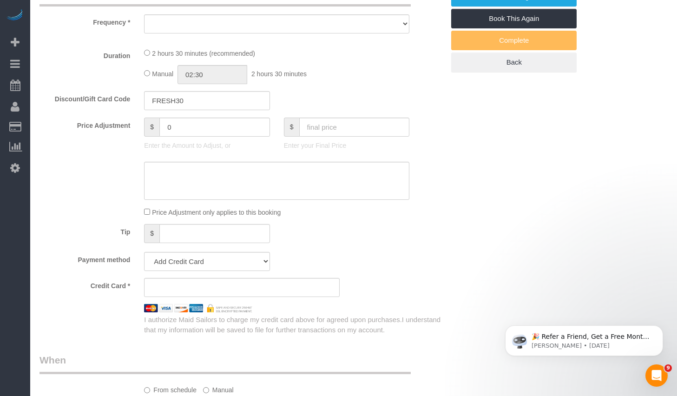
select select "string:[GEOGRAPHIC_DATA]"
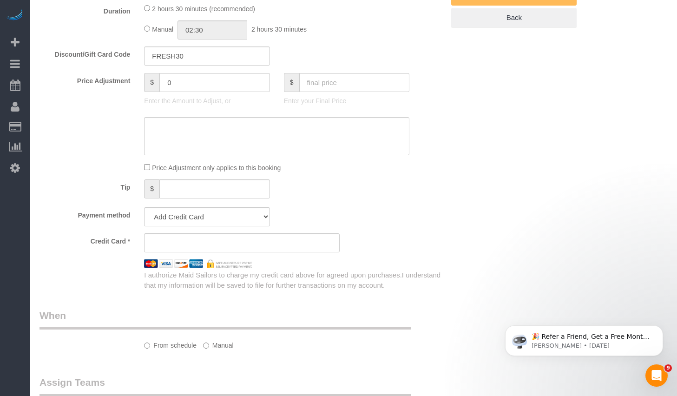
select select "string:stripe-pm_1S7vcl4VGloSiKo7FxsmvrwF"
select select "2"
select select "150"
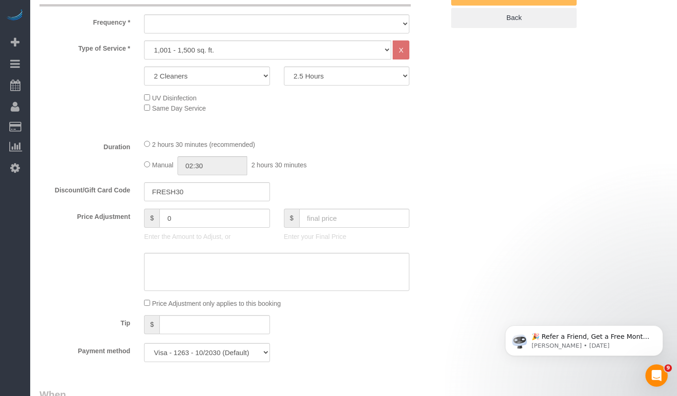
select select "number:89"
select select "number:90"
select select "number:15"
select select "number:5"
select select "spot10"
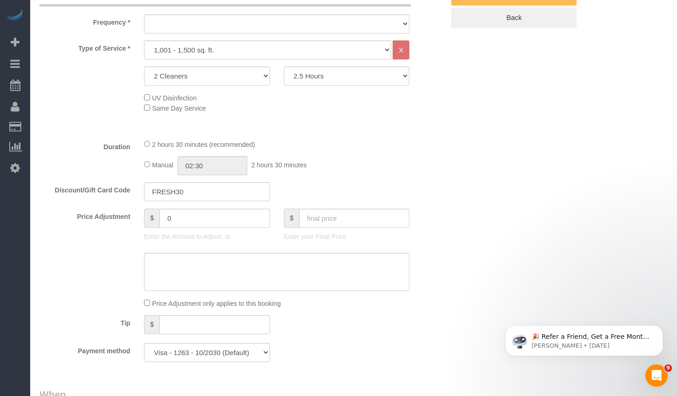
scroll to position [527, 0]
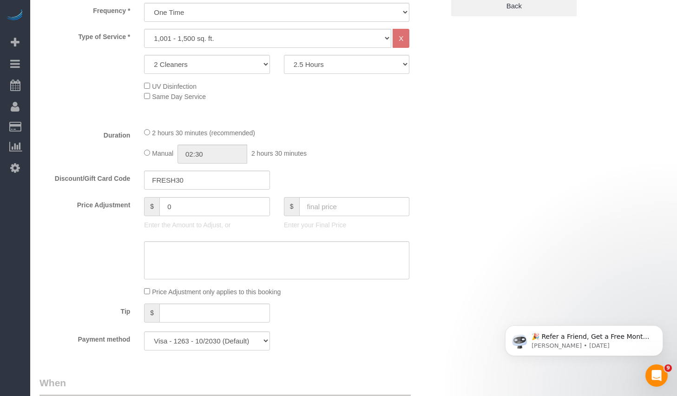
select select "object:1447"
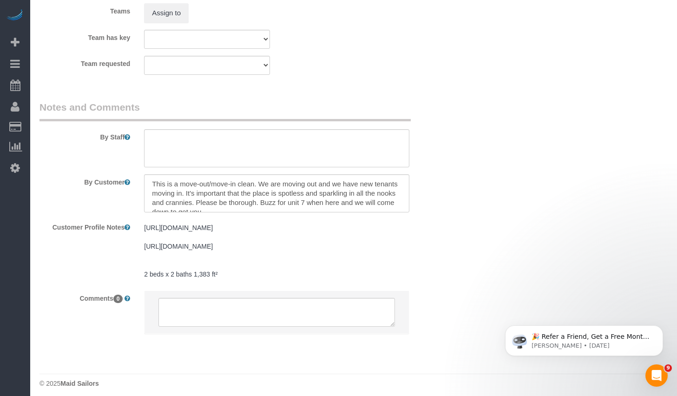
scroll to position [1125, 0]
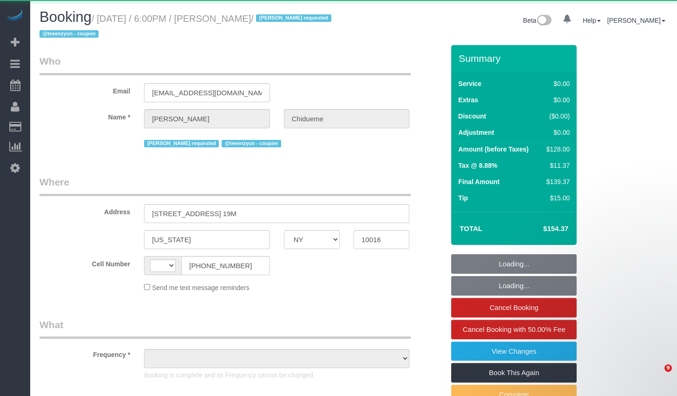
select select "NY"
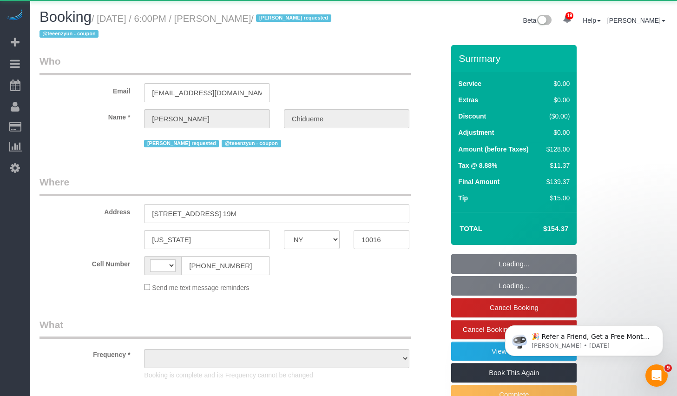
select select "string:[GEOGRAPHIC_DATA]"
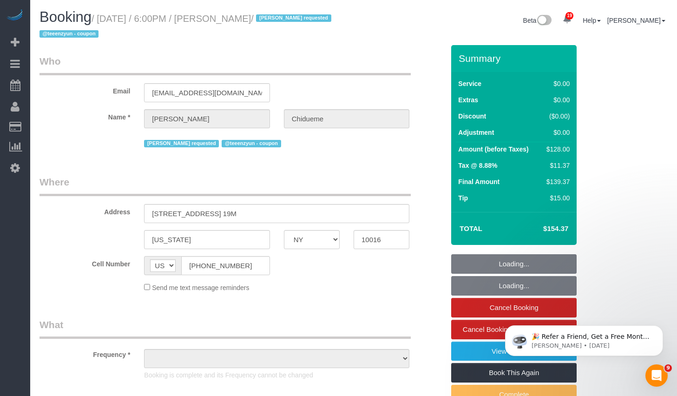
select select "object:827"
select select "string:stripe-pm_1S61un4VGloSiKo7d2ipZKlK"
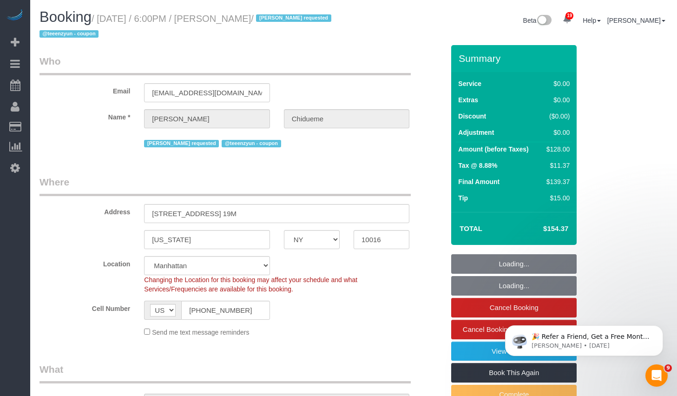
select select "1"
select select "number:66"
select select "number:79"
select select "number:15"
select select "number:5"
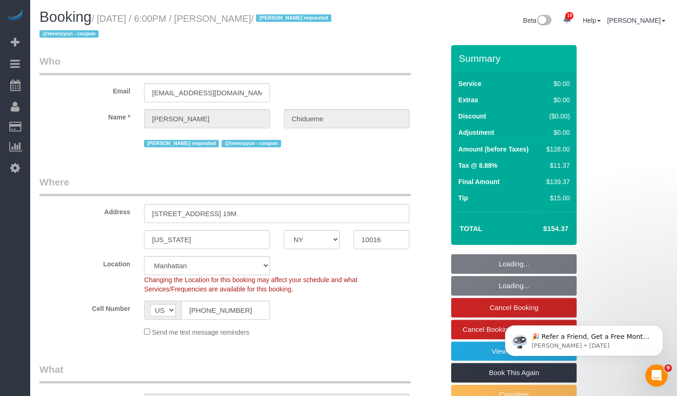
select select "object:1504"
select select "spot1"
select select "1"
